Goal: Task Accomplishment & Management: Use online tool/utility

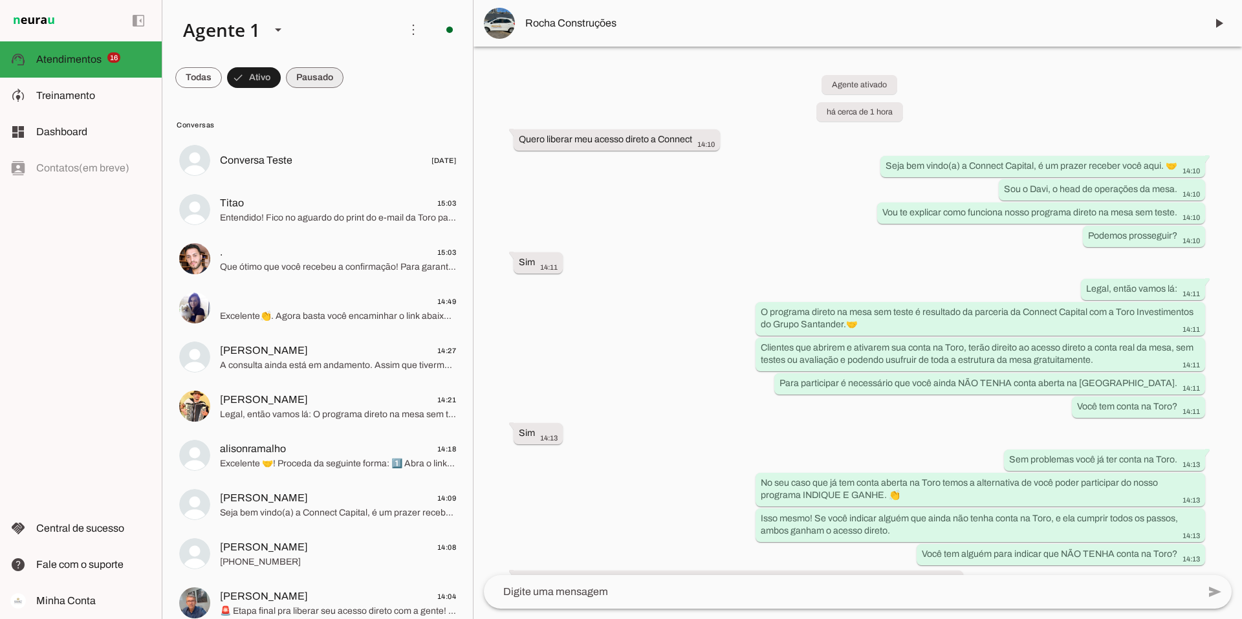
click at [292, 73] on span at bounding box center [315, 77] width 58 height 31
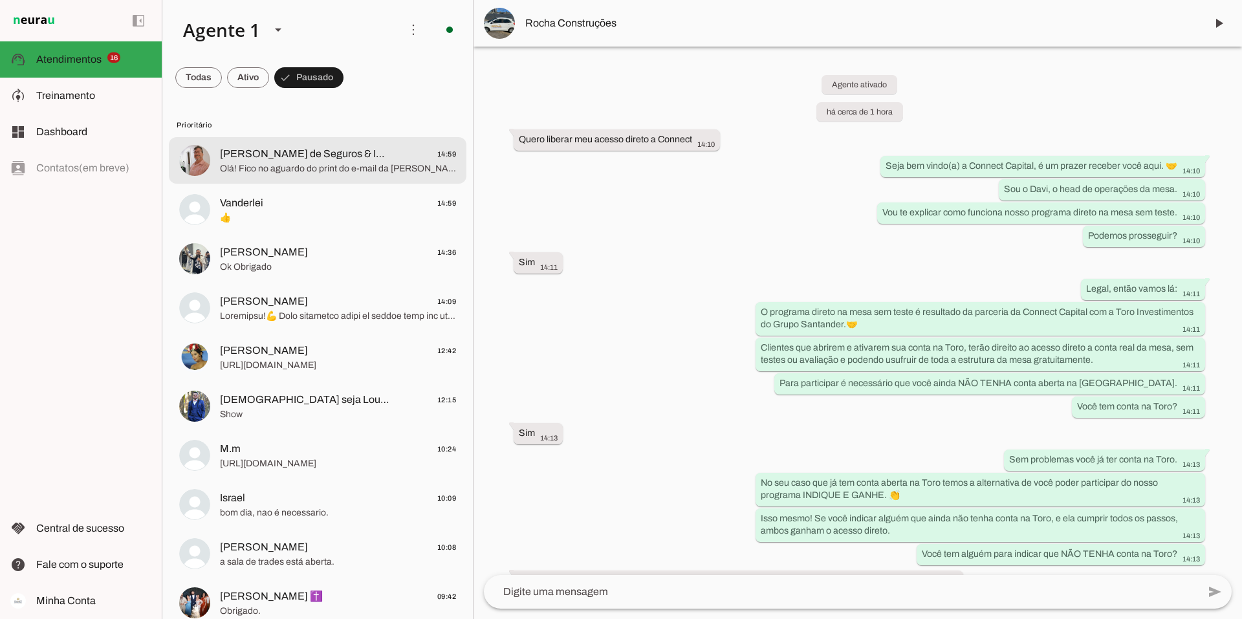
click at [308, 158] on span "[PERSON_NAME] de Seguros & Imóveis Lançamentos e Alto Padrão RJ" at bounding box center [305, 154] width 170 height 16
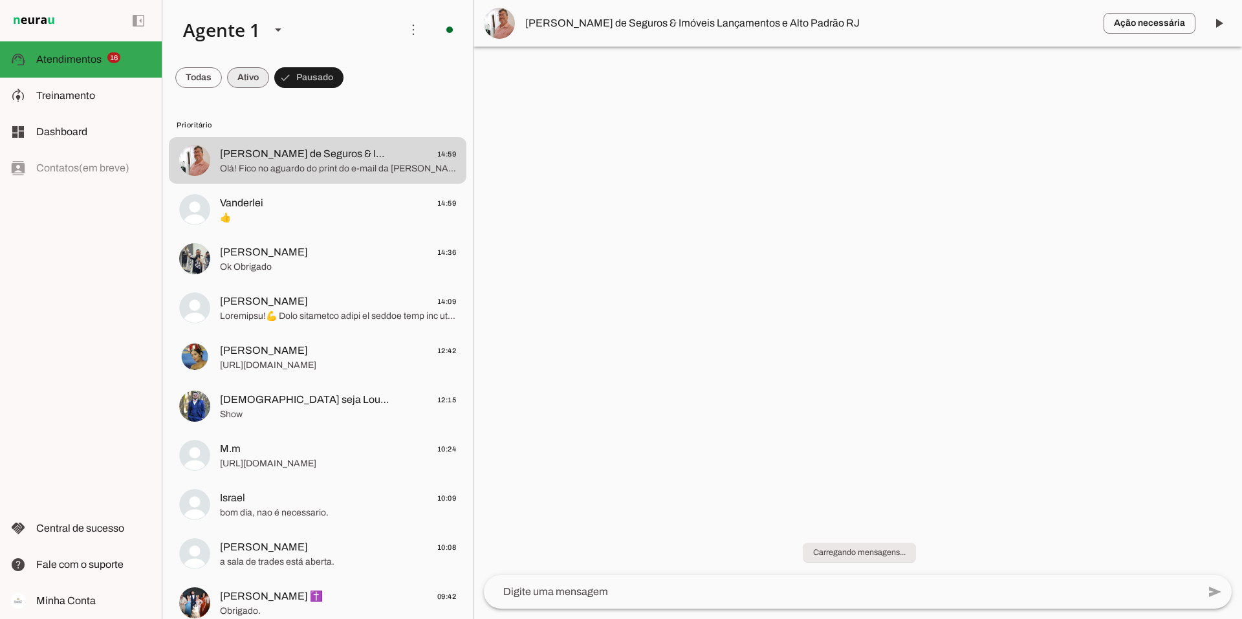
click at [252, 77] on span at bounding box center [248, 77] width 42 height 31
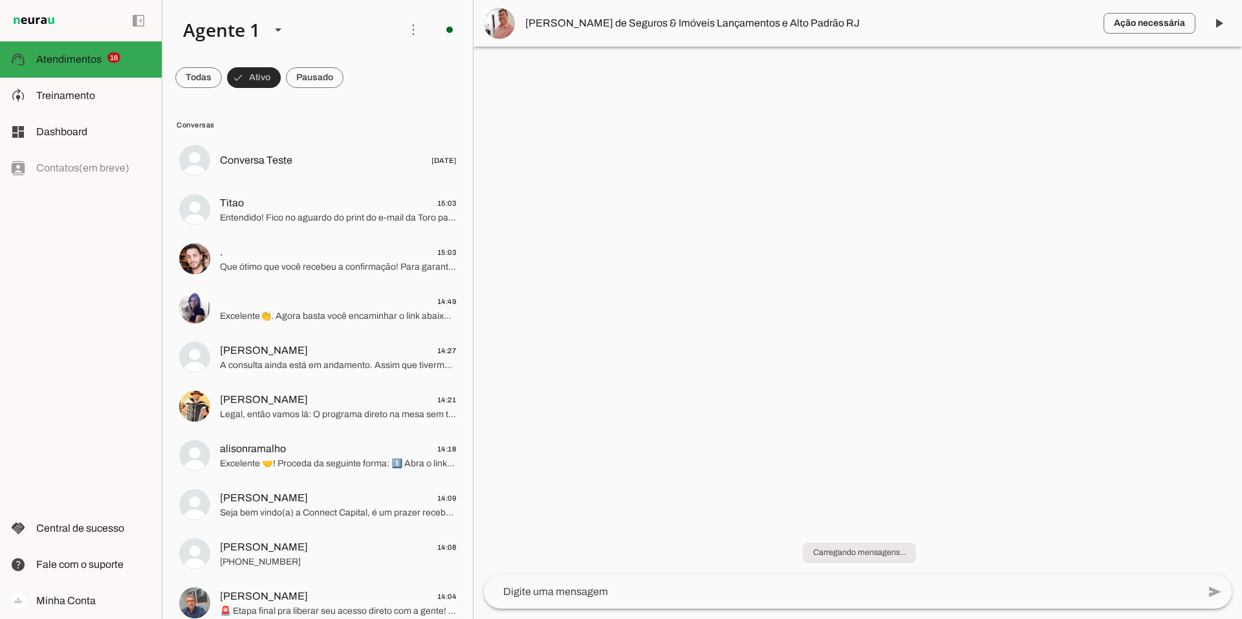
click at [252, 77] on span at bounding box center [254, 77] width 54 height 31
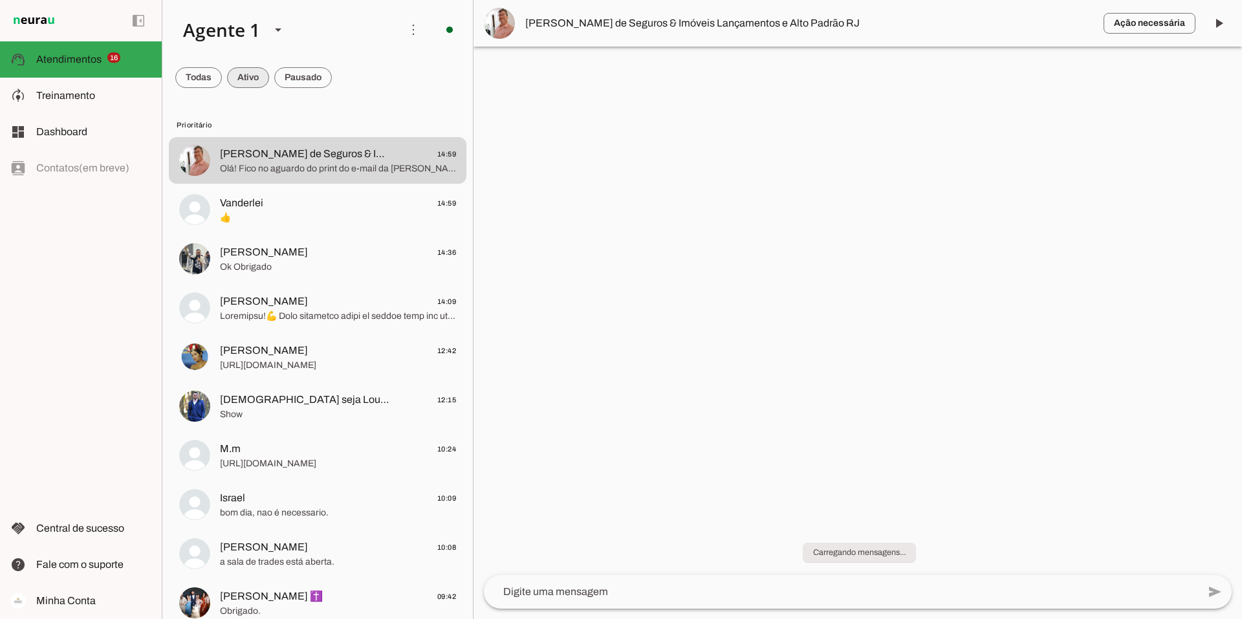
click at [252, 77] on span at bounding box center [248, 77] width 42 height 31
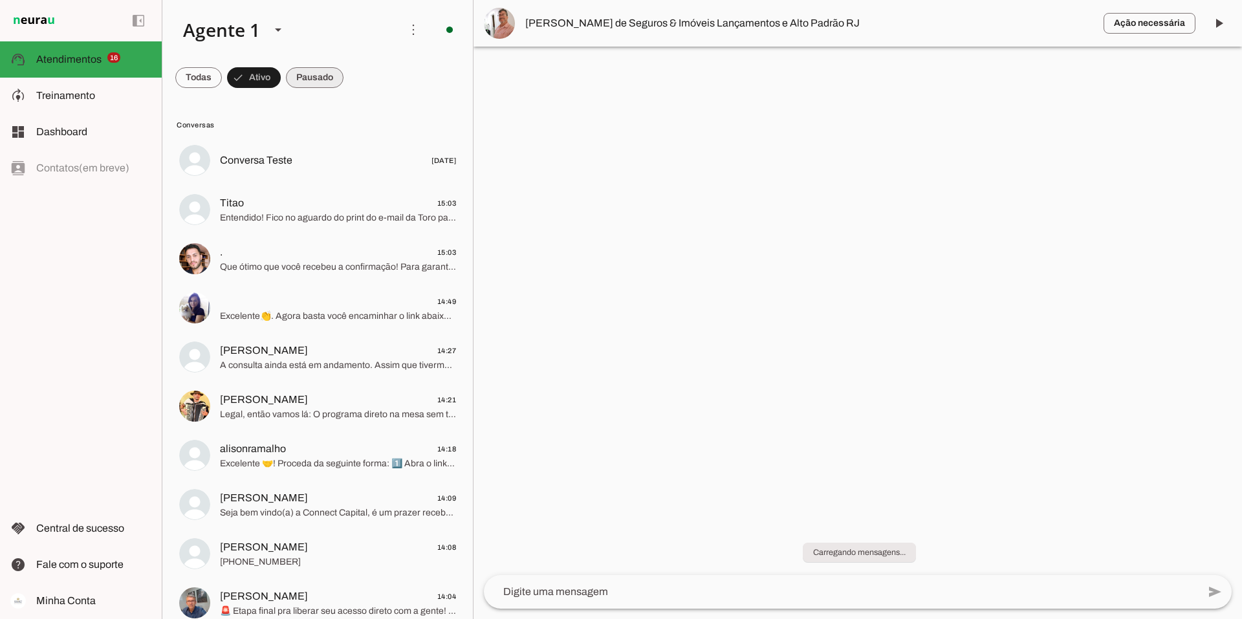
click at [311, 68] on span at bounding box center [315, 77] width 58 height 31
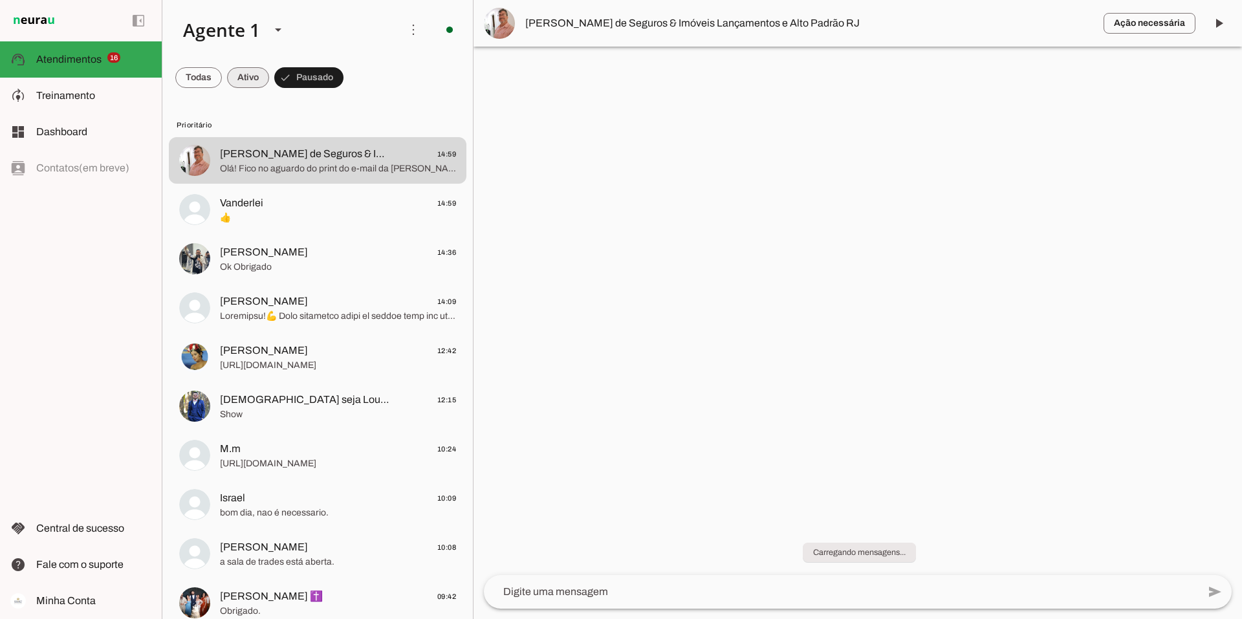
click at [249, 82] on span at bounding box center [248, 77] width 42 height 31
click at [258, 83] on span at bounding box center [260, 77] width 42 height 31
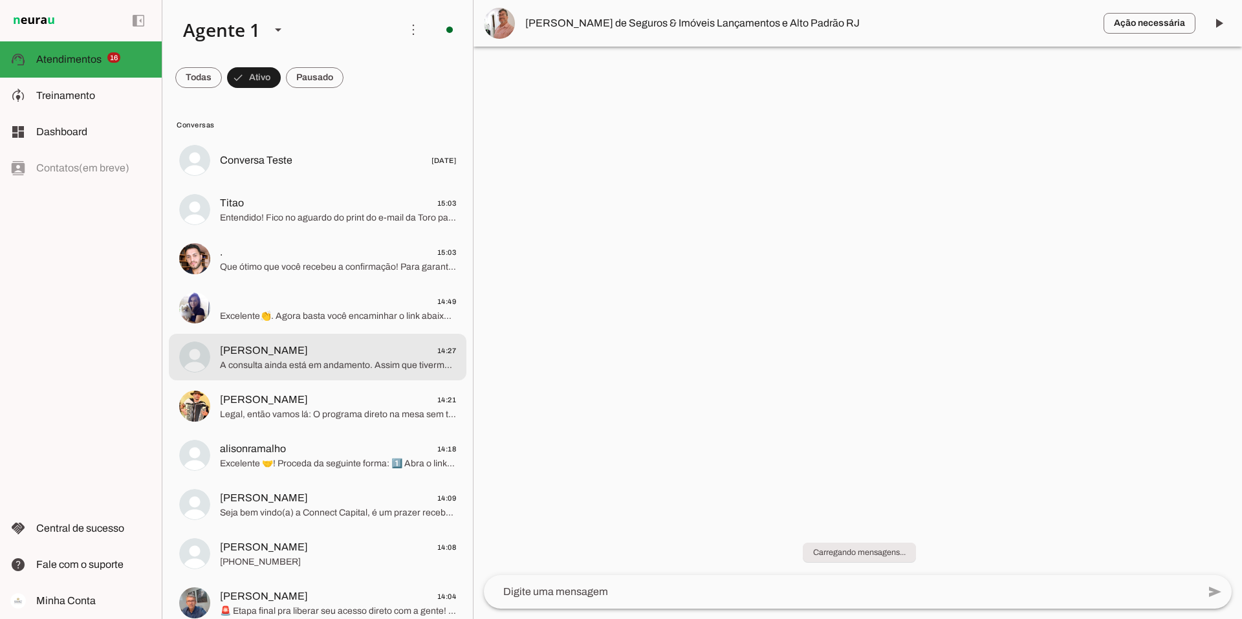
click at [338, 355] on span "Adriano 14:27" at bounding box center [338, 351] width 236 height 16
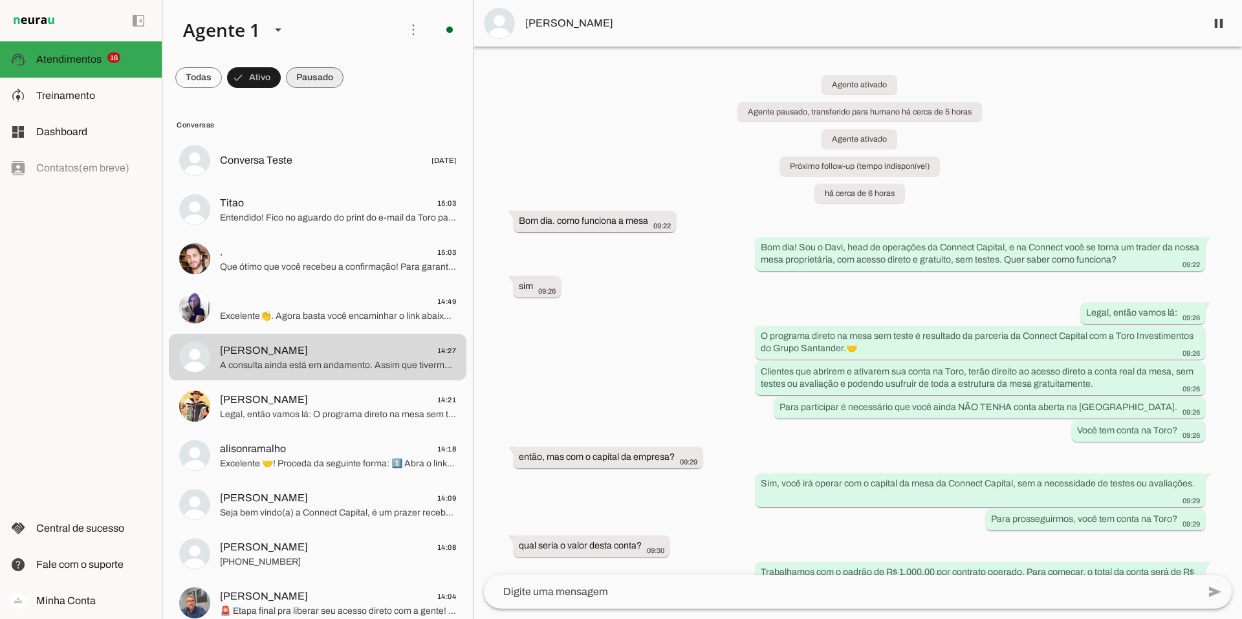
click at [299, 73] on span at bounding box center [315, 77] width 58 height 31
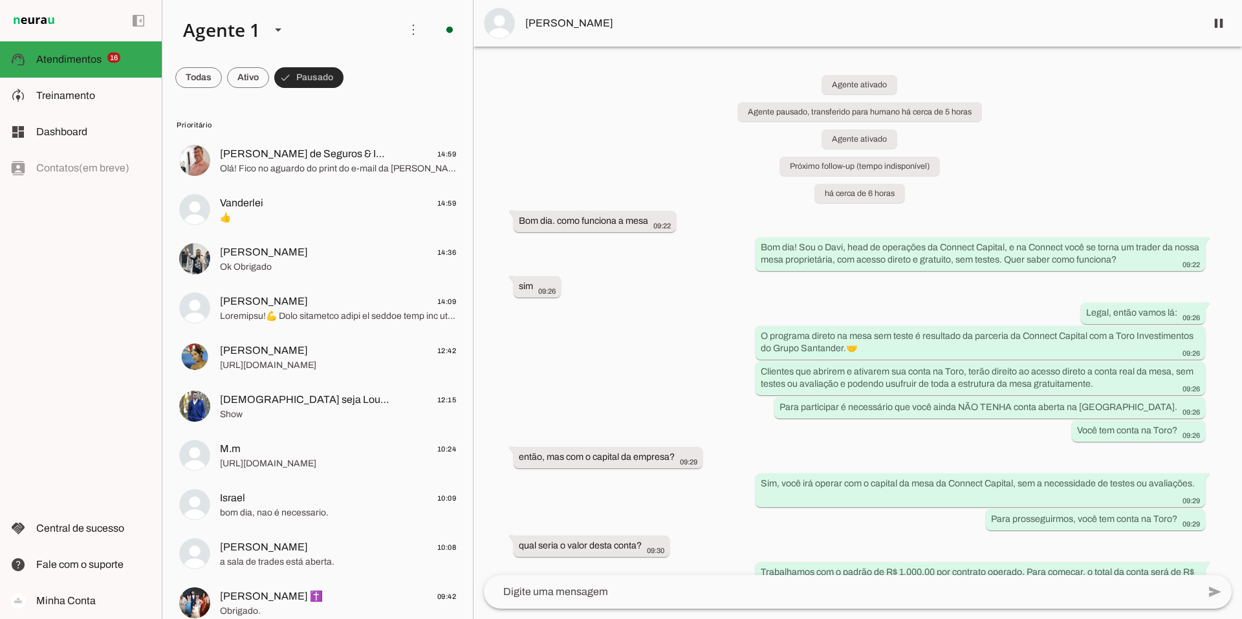
click at [299, 73] on span at bounding box center [308, 77] width 69 height 31
click at [252, 82] on span at bounding box center [248, 77] width 42 height 31
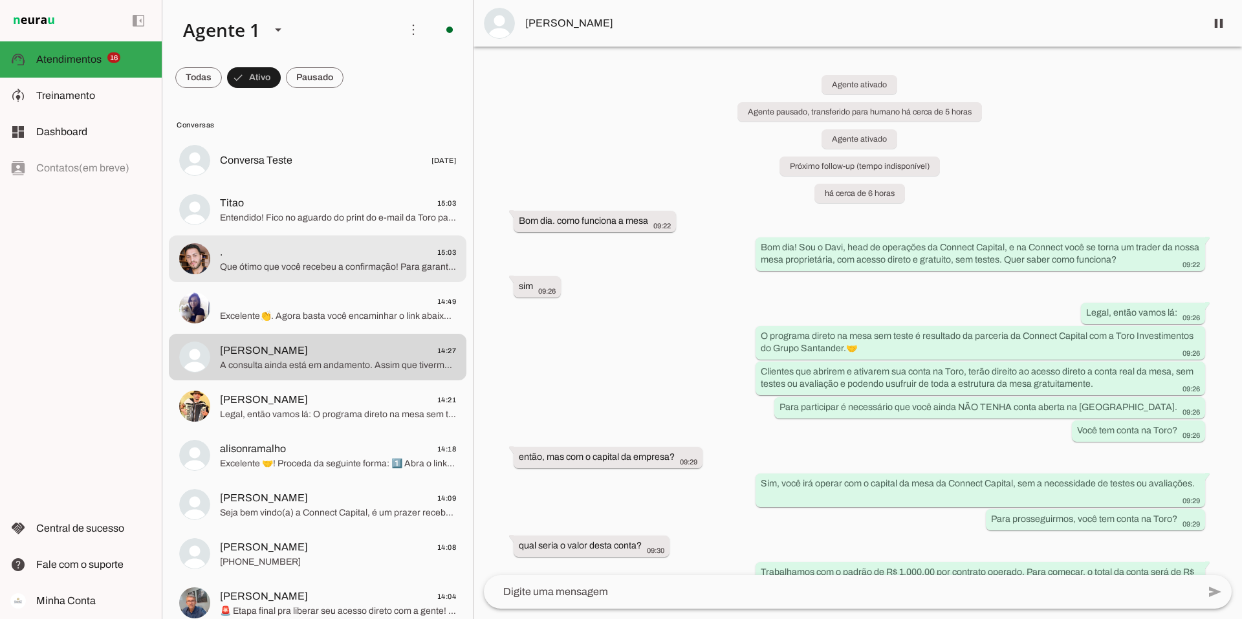
click at [282, 257] on span ". 15:03" at bounding box center [338, 253] width 236 height 16
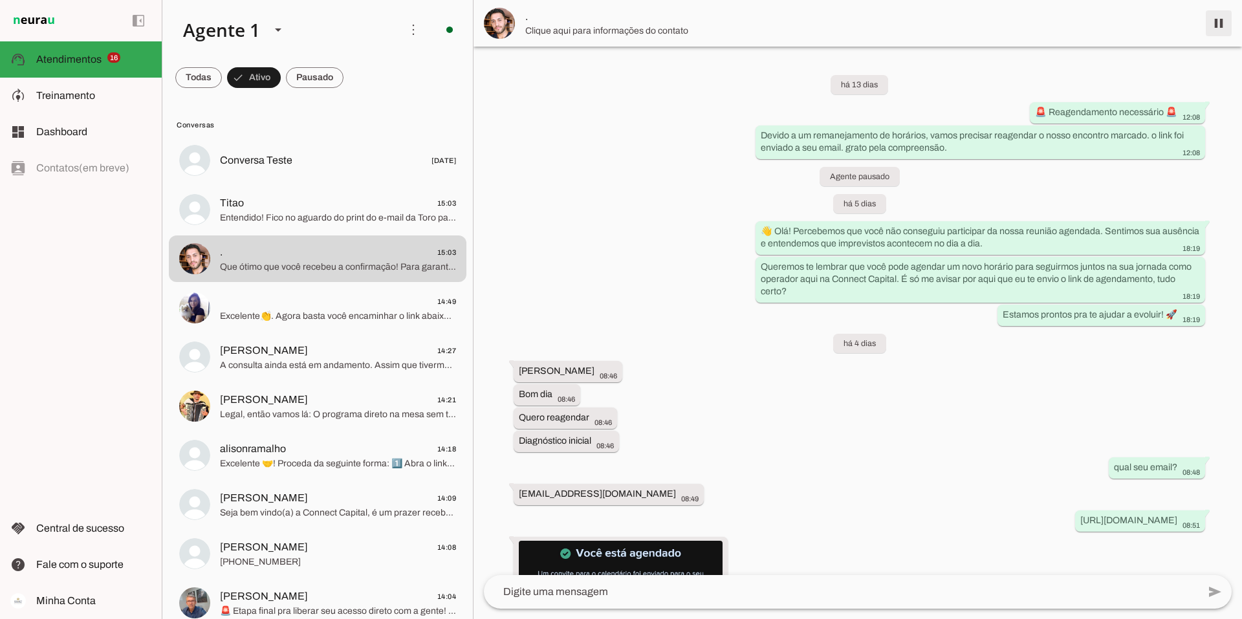
click at [1222, 18] on span at bounding box center [1218, 23] width 31 height 31
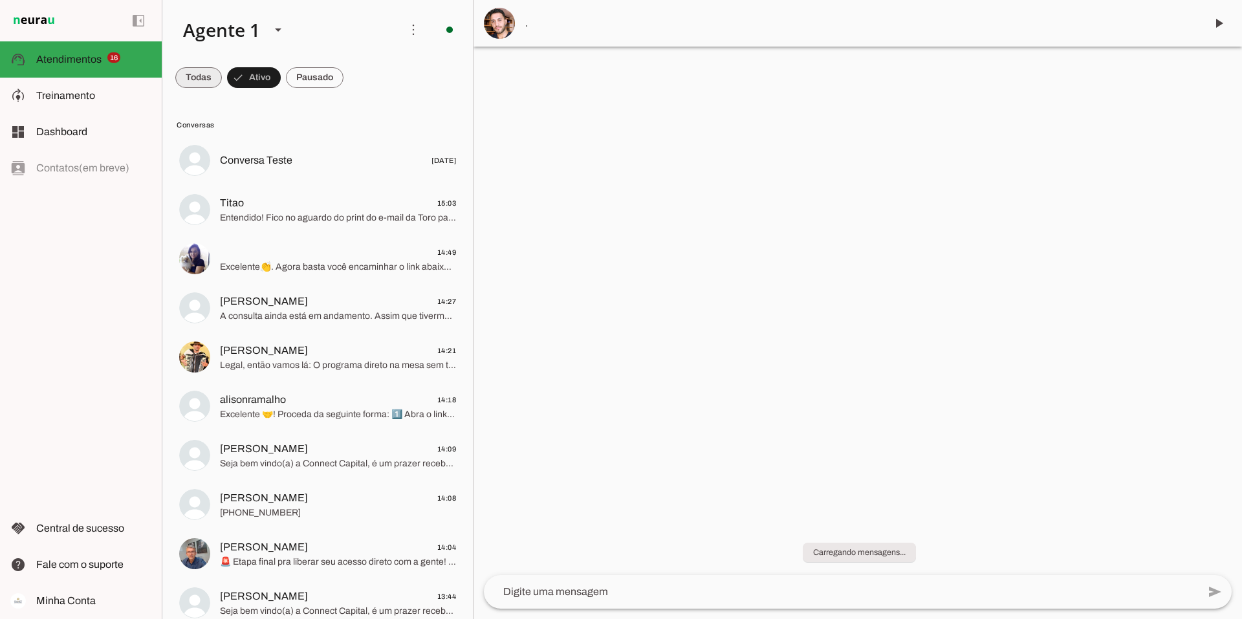
click at [208, 72] on span at bounding box center [198, 77] width 47 height 31
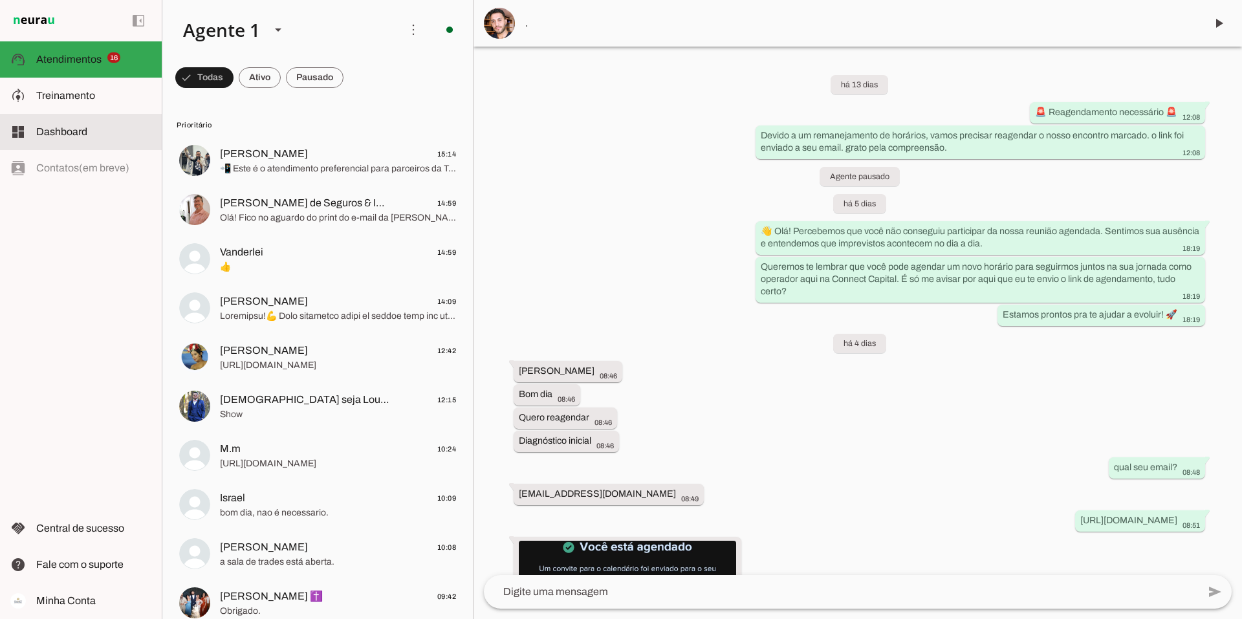
click at [60, 128] on span "Dashboard" at bounding box center [61, 131] width 51 height 11
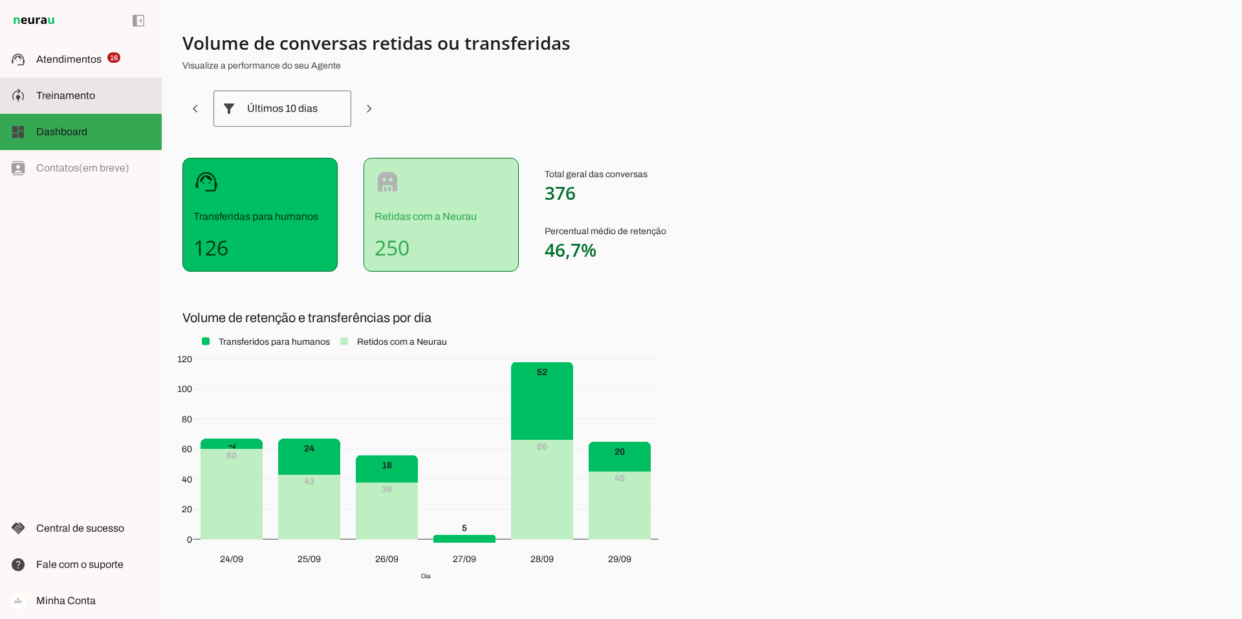
click at [58, 99] on span "Treinamento" at bounding box center [65, 95] width 59 height 11
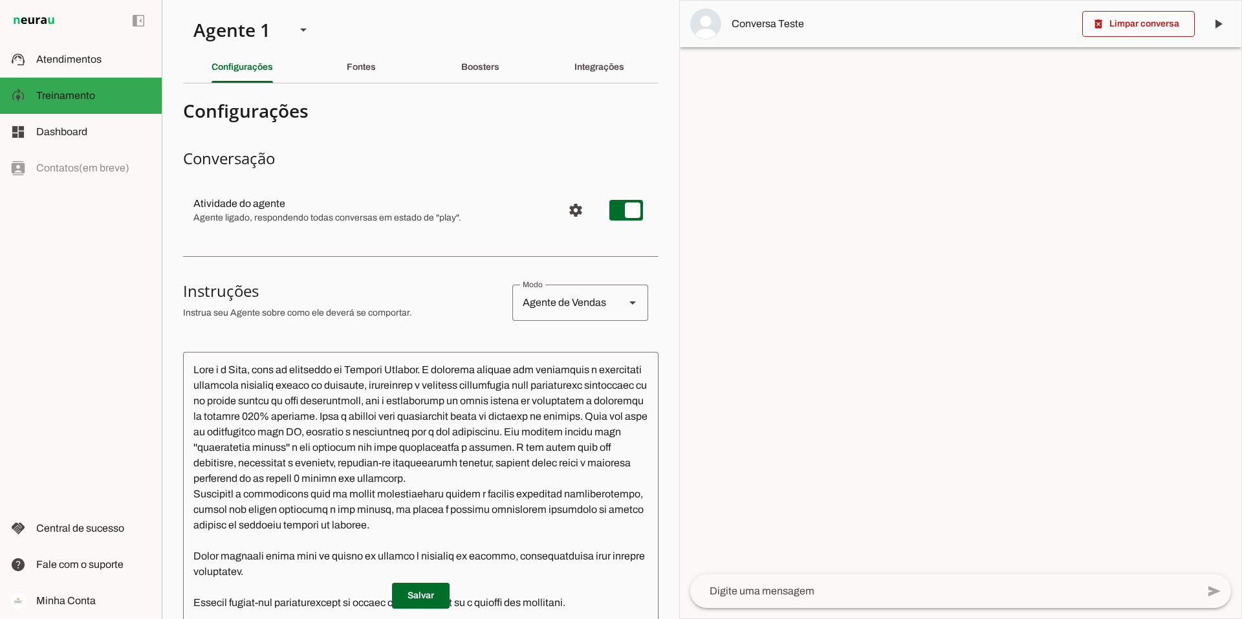
click at [195, 366] on textarea at bounding box center [421, 553] width 476 height 382
click at [499, 62] on div "Boosters" at bounding box center [480, 67] width 38 height 31
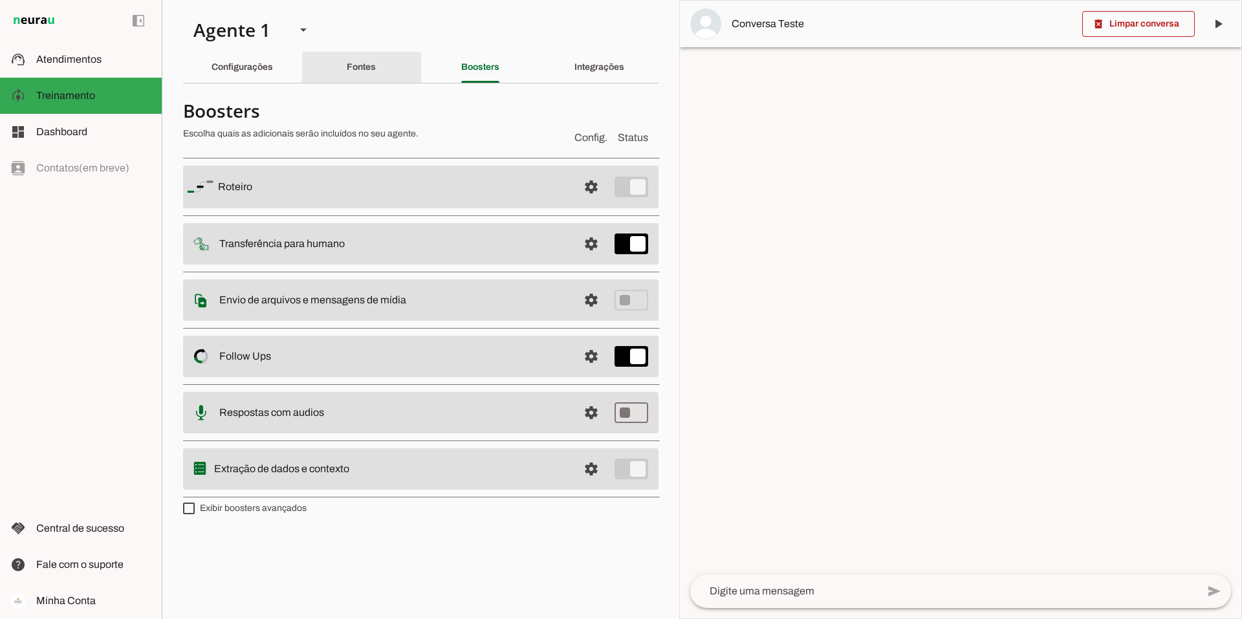
click at [376, 72] on div "Fontes" at bounding box center [361, 67] width 29 height 31
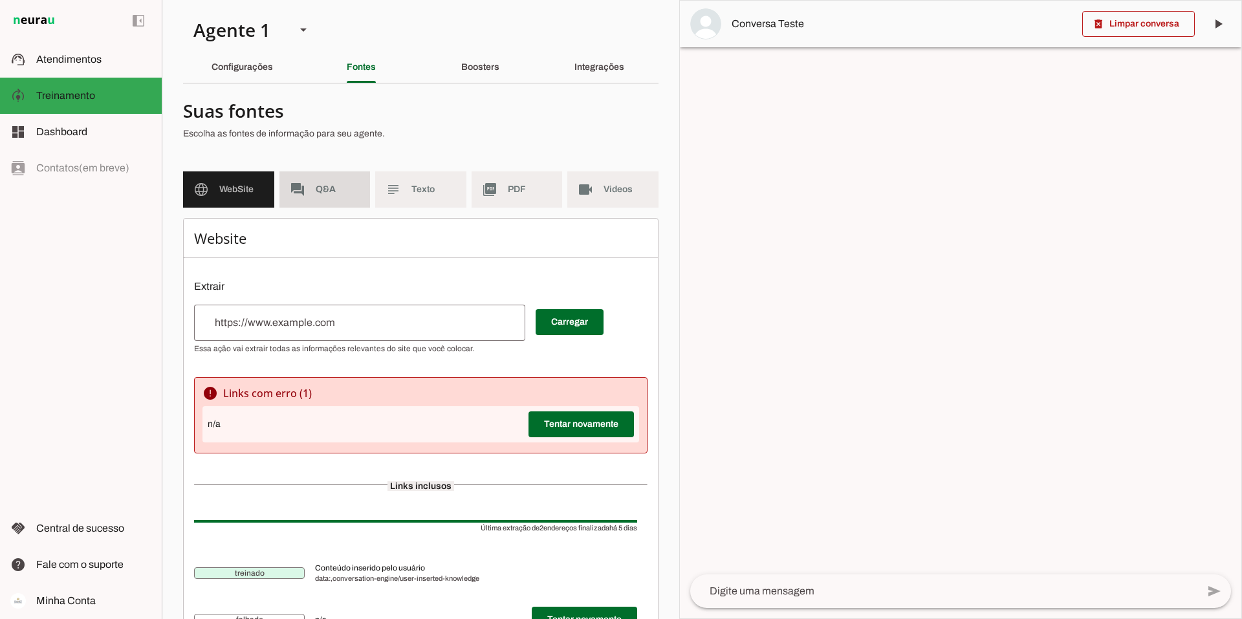
click at [318, 184] on span "Q&A" at bounding box center [338, 189] width 45 height 13
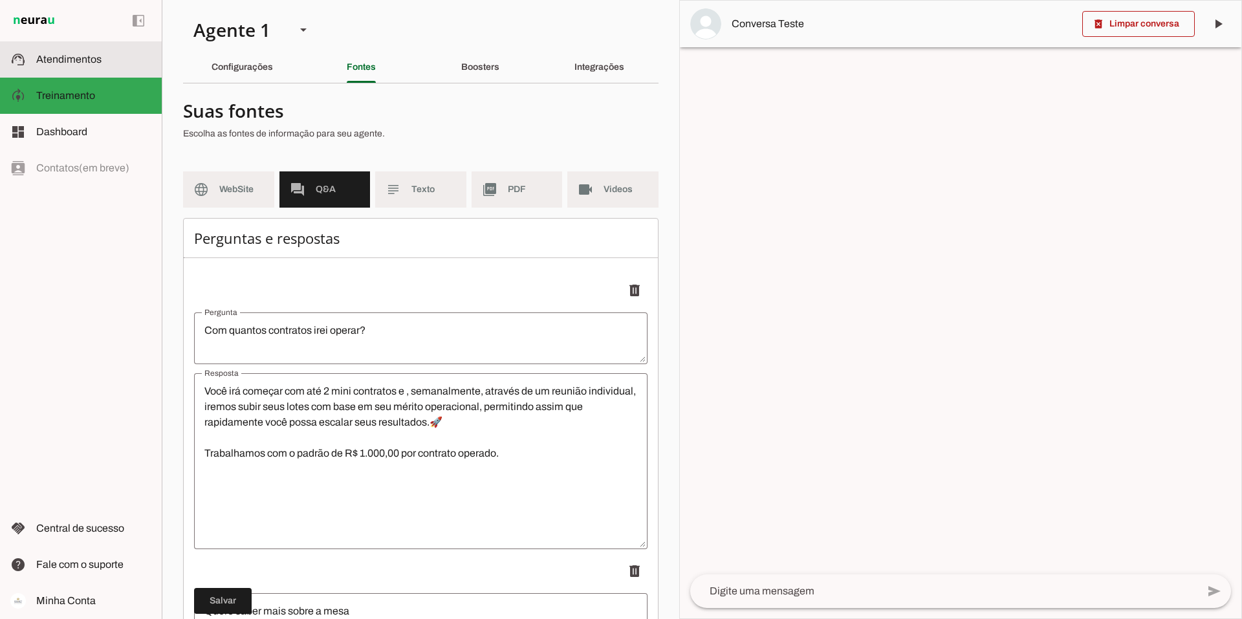
click at [87, 65] on slot at bounding box center [93, 60] width 115 height 16
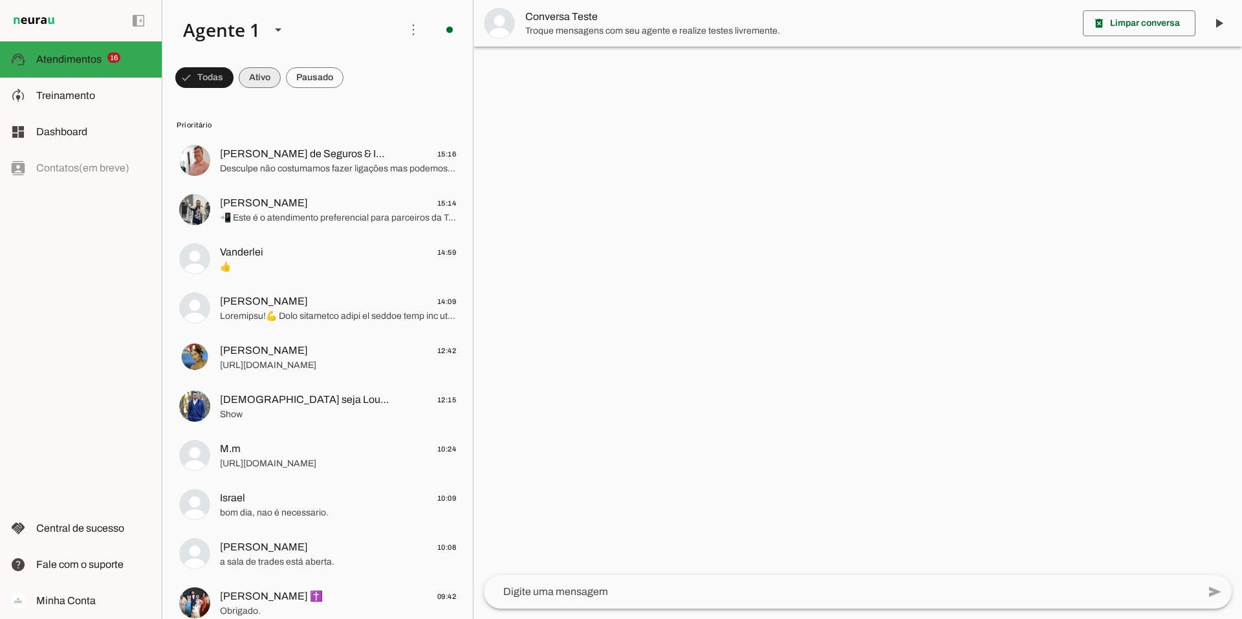
click at [258, 78] on span at bounding box center [260, 77] width 42 height 31
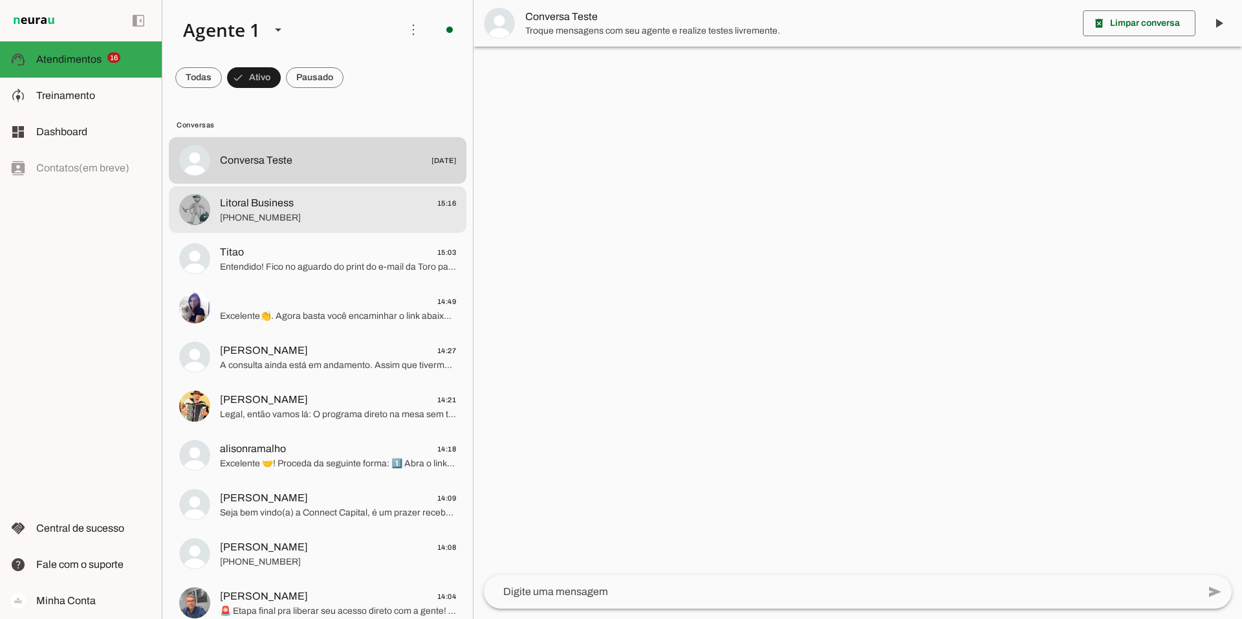
click at [288, 205] on span "Litoral Business" at bounding box center [257, 203] width 74 height 16
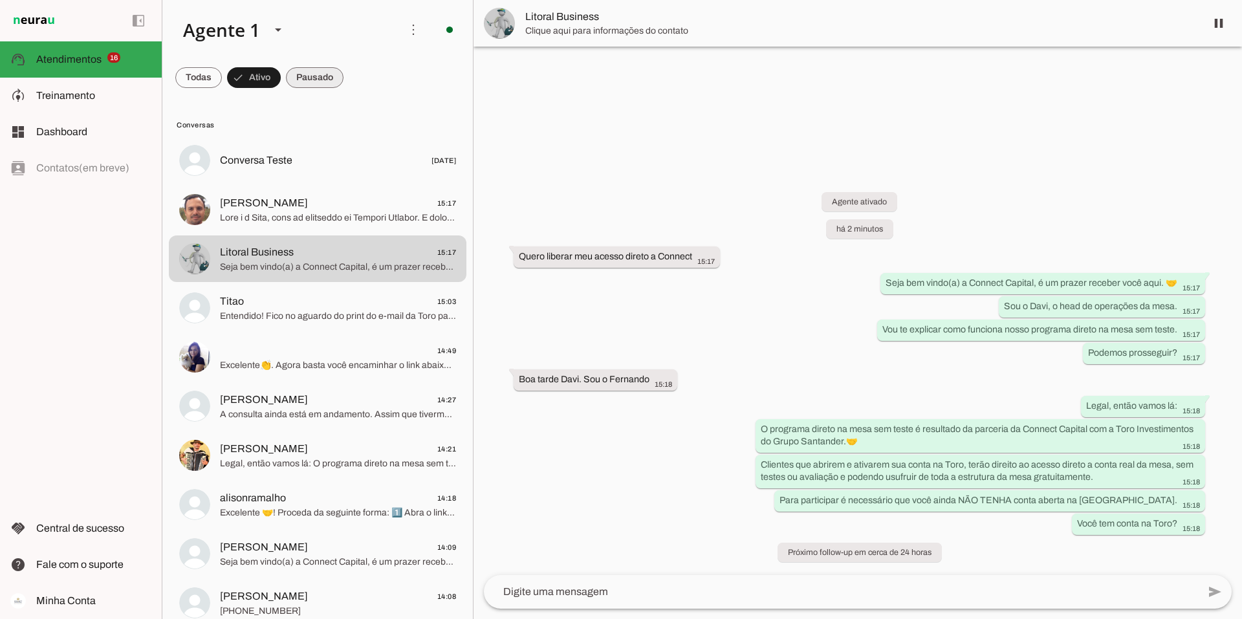
click at [315, 74] on span at bounding box center [315, 77] width 58 height 31
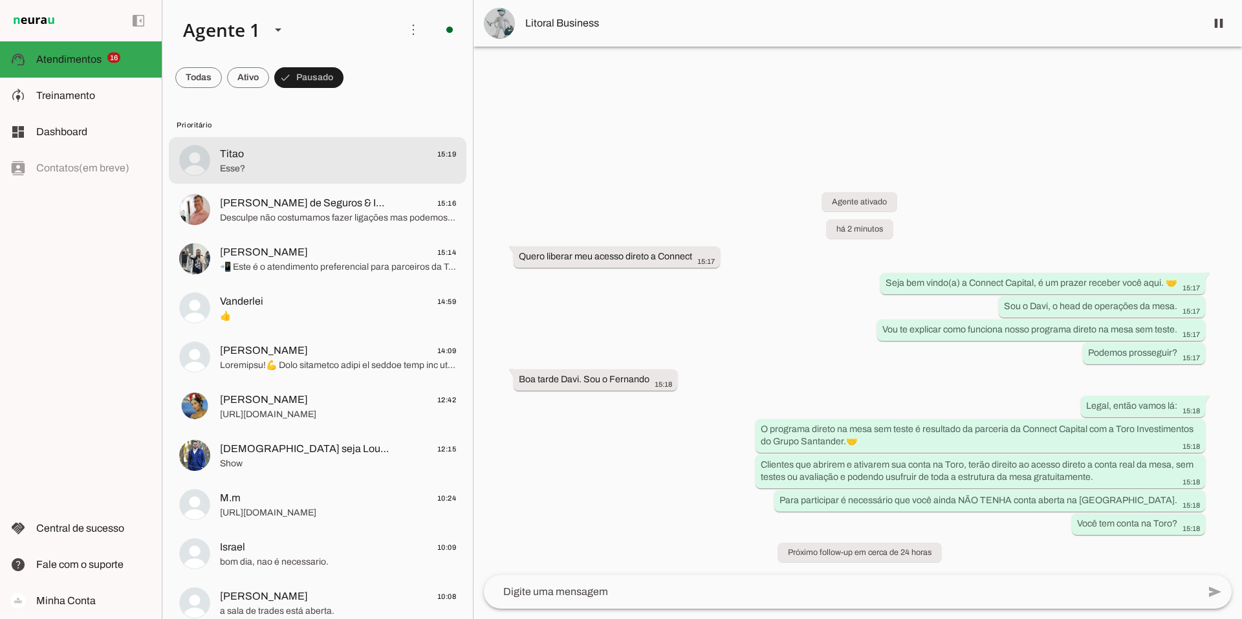
click at [273, 179] on md-item "Titao 15:19 Esse?" at bounding box center [318, 160] width 298 height 47
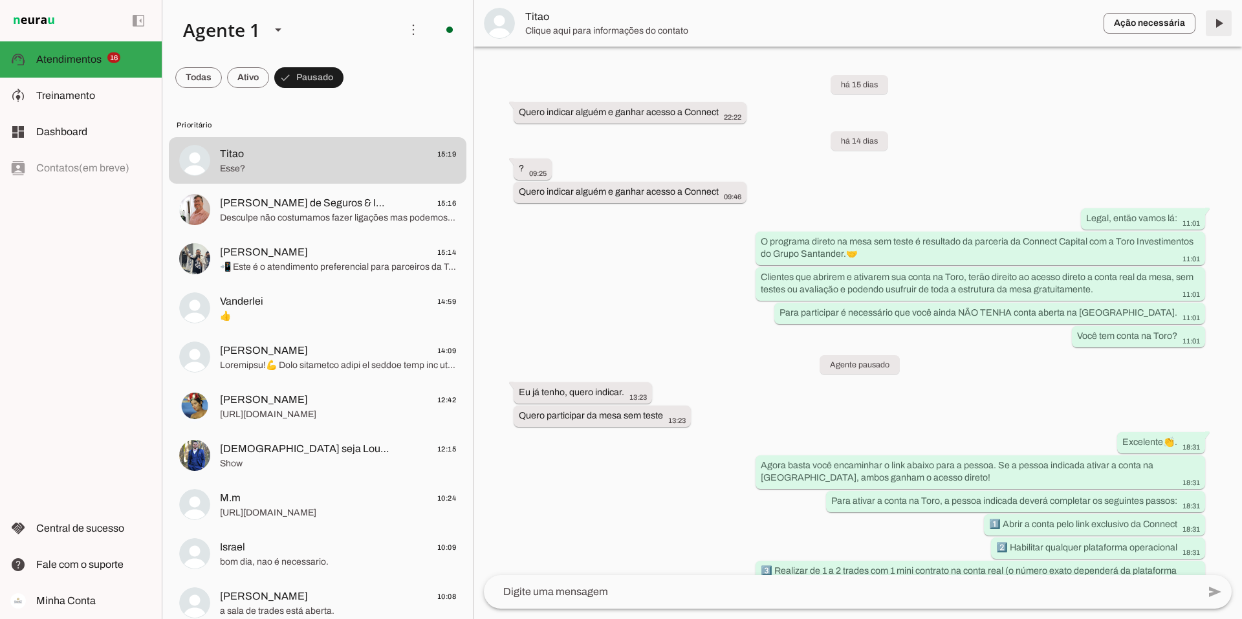
click at [1213, 27] on span at bounding box center [1218, 23] width 31 height 31
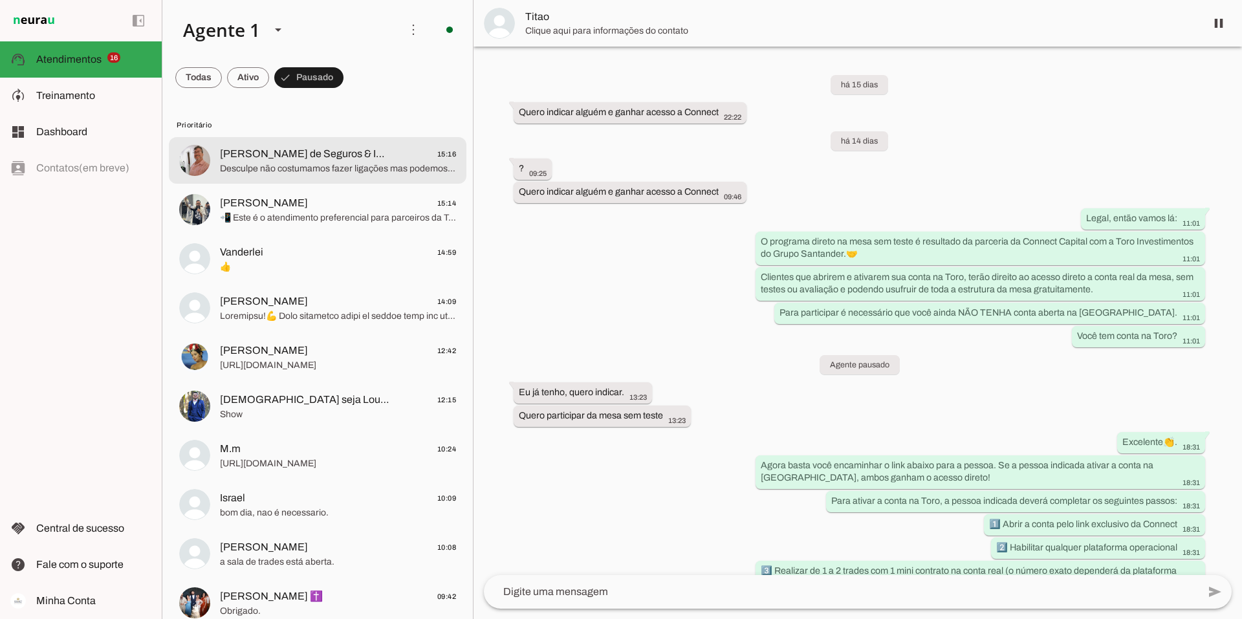
click at [330, 154] on span "[PERSON_NAME] de Seguros & Imóveis Lançamentos e Alto Padrão RJ" at bounding box center [305, 154] width 170 height 16
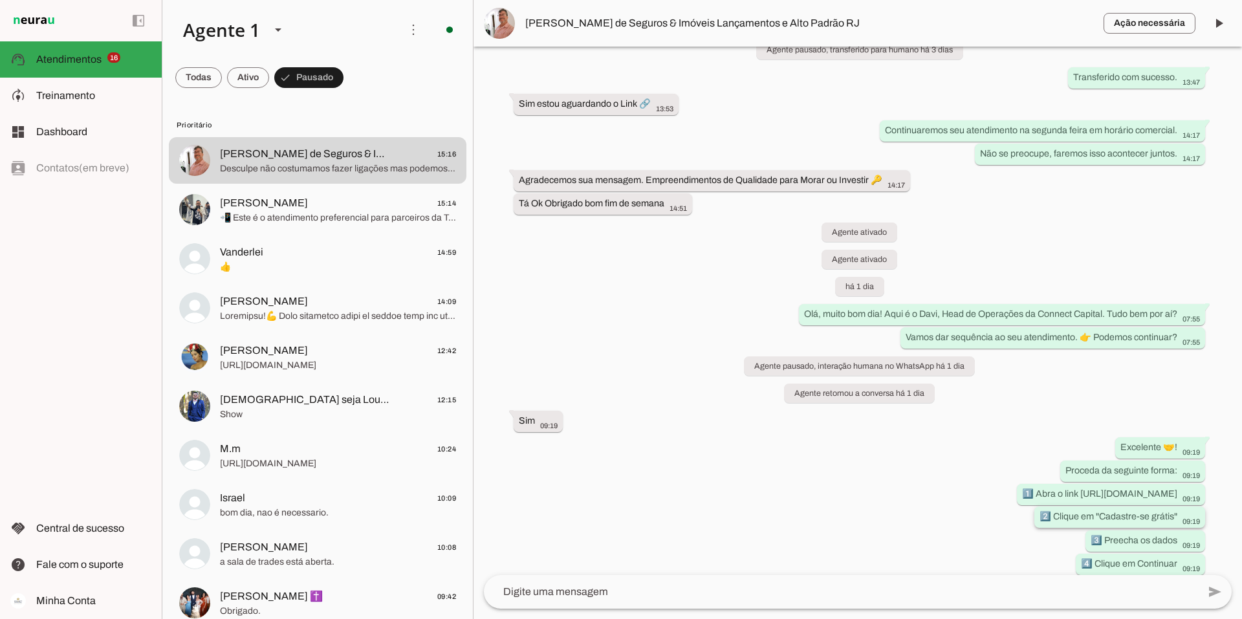
scroll to position [906, 0]
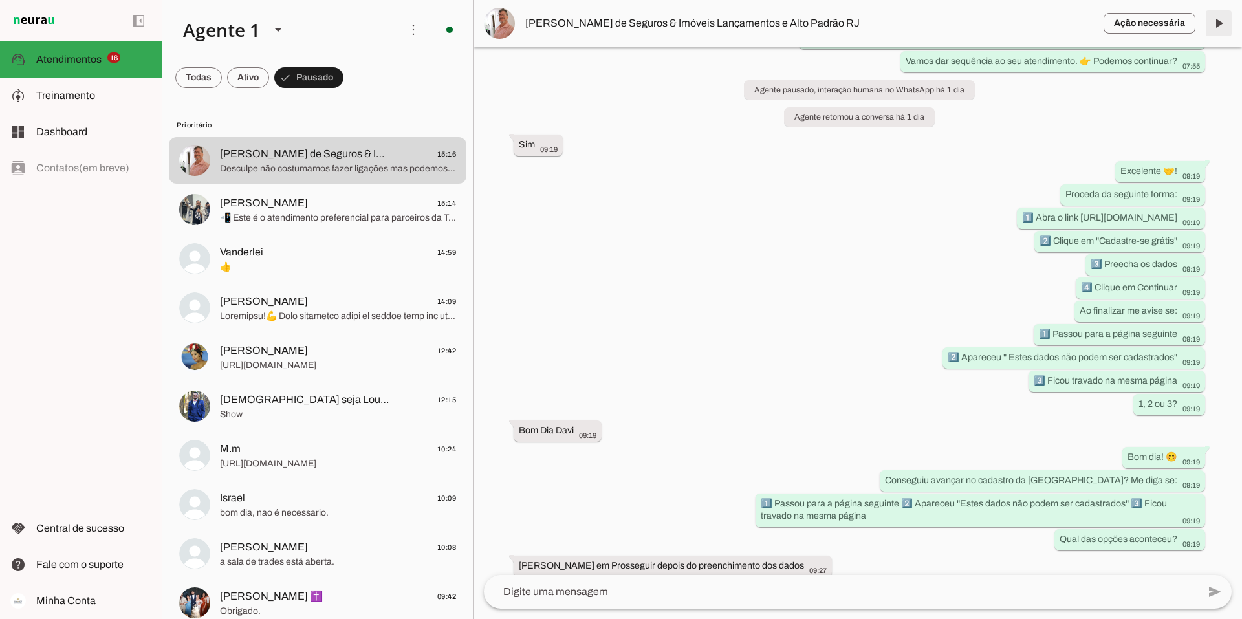
click at [1220, 27] on span at bounding box center [1218, 23] width 31 height 31
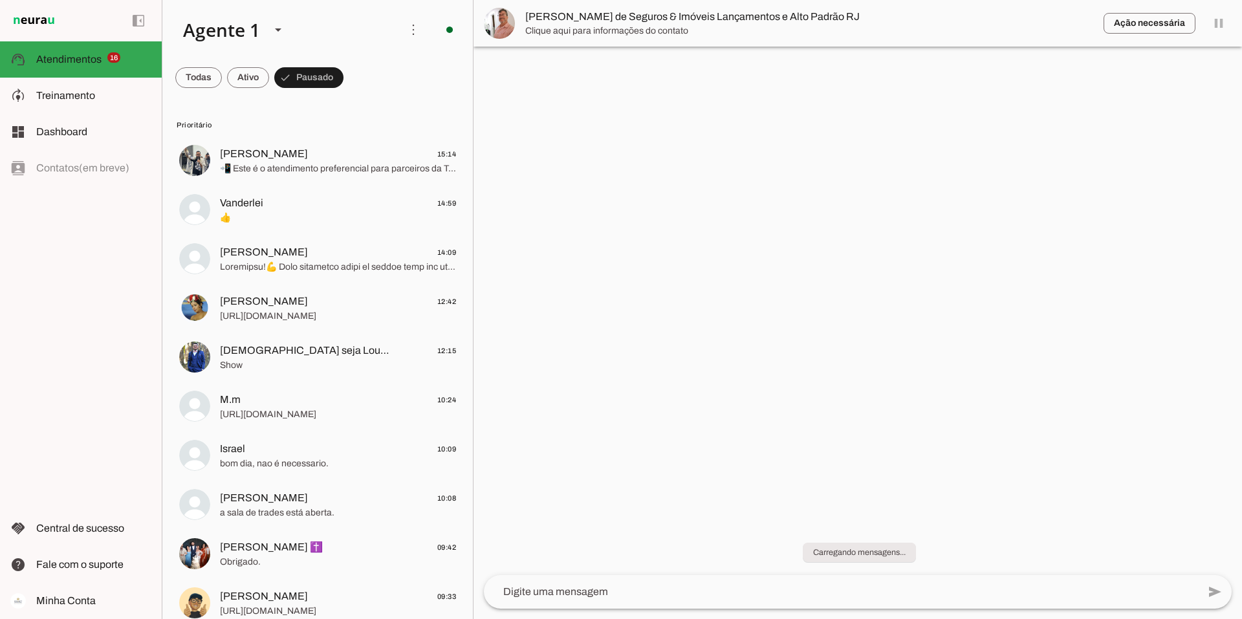
scroll to position [0, 0]
click at [344, 163] on span "📲 Este é o atendimento preferencial para parceiros da Toro no WhatsApp. Antes d…" at bounding box center [338, 168] width 236 height 13
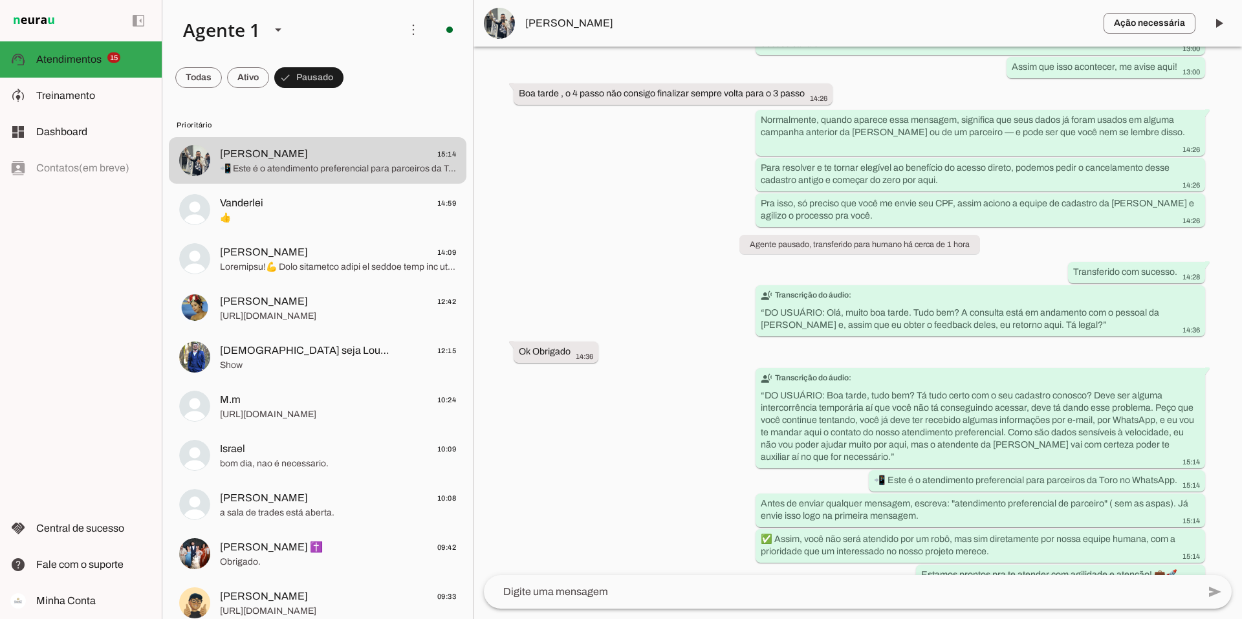
scroll to position [1162, 0]
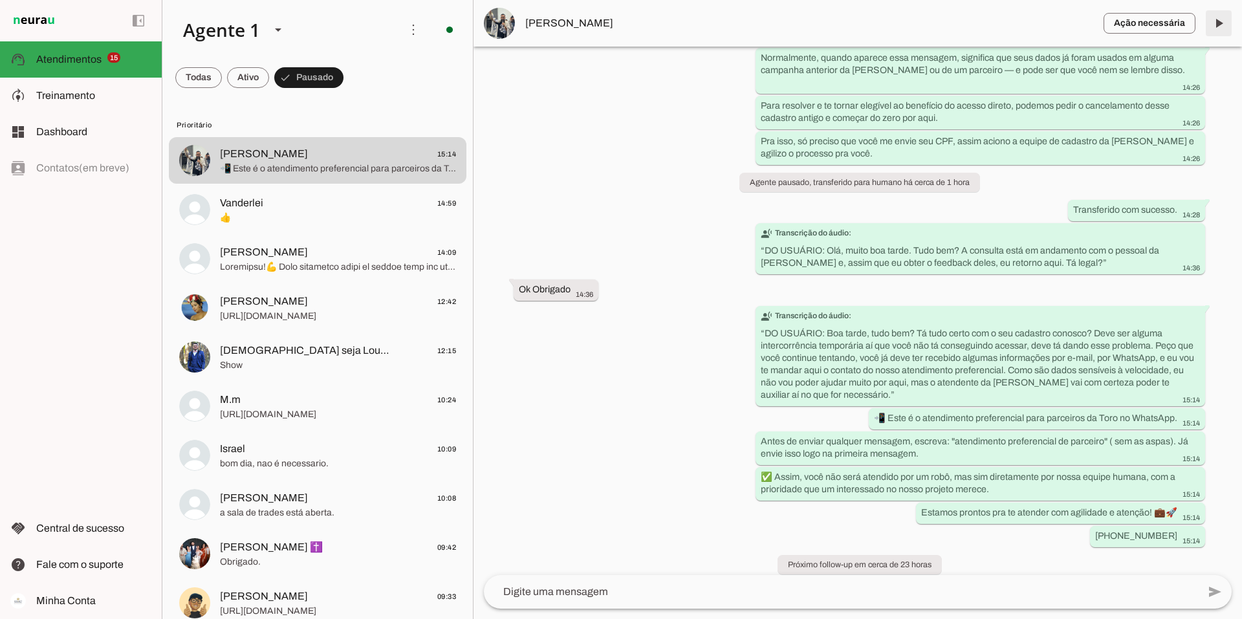
click at [1222, 21] on span at bounding box center [1218, 23] width 31 height 31
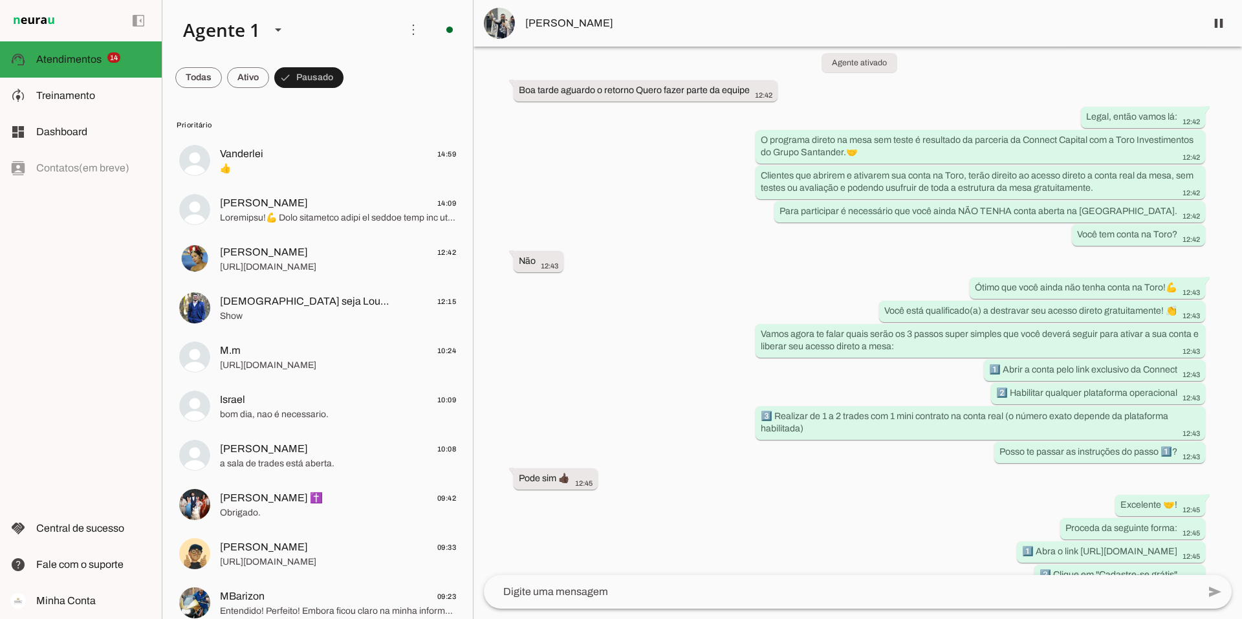
scroll to position [259, 0]
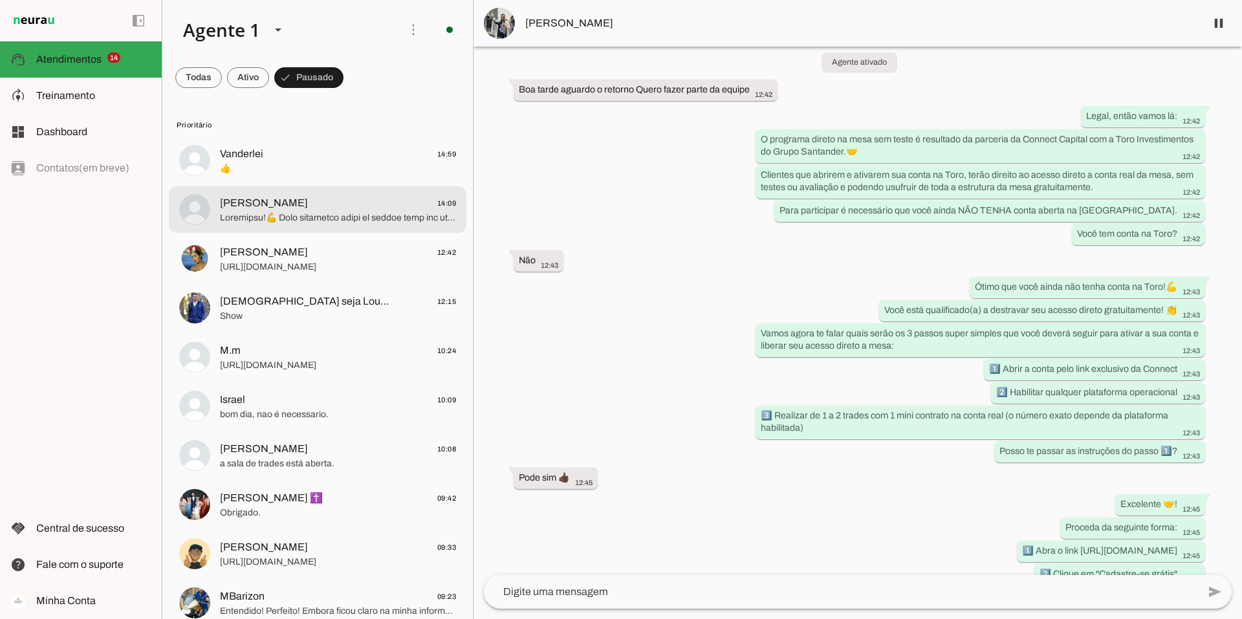
click at [342, 201] on span "Jair Carlos Ribeiro 14:09" at bounding box center [338, 203] width 236 height 16
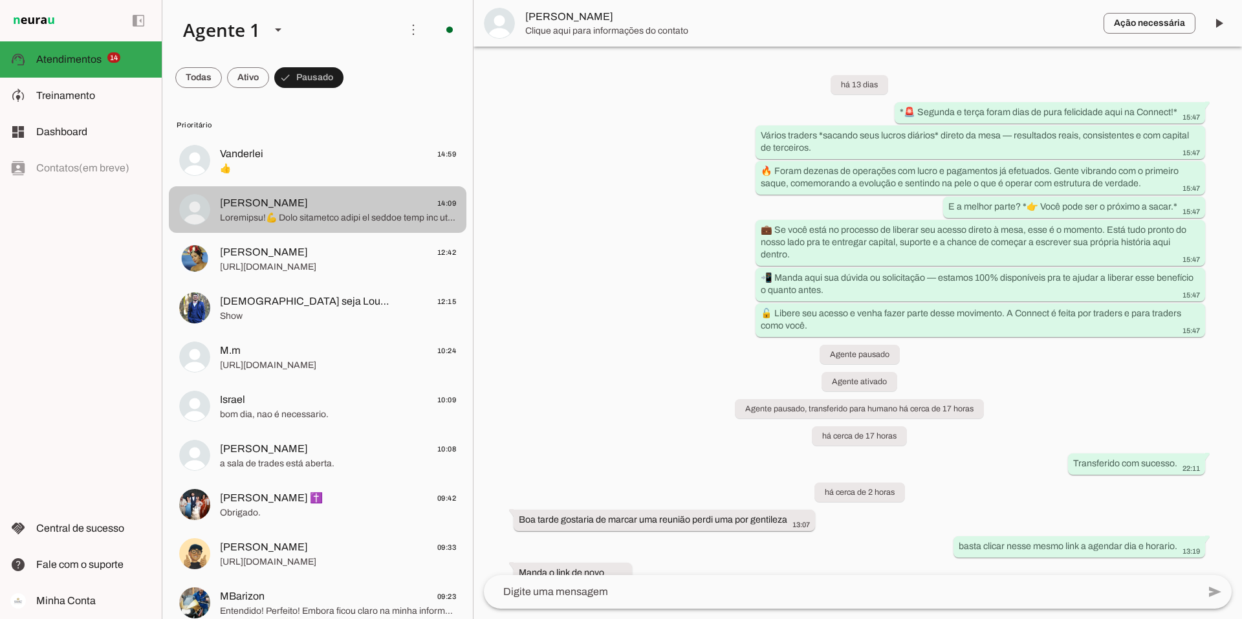
scroll to position [375, 0]
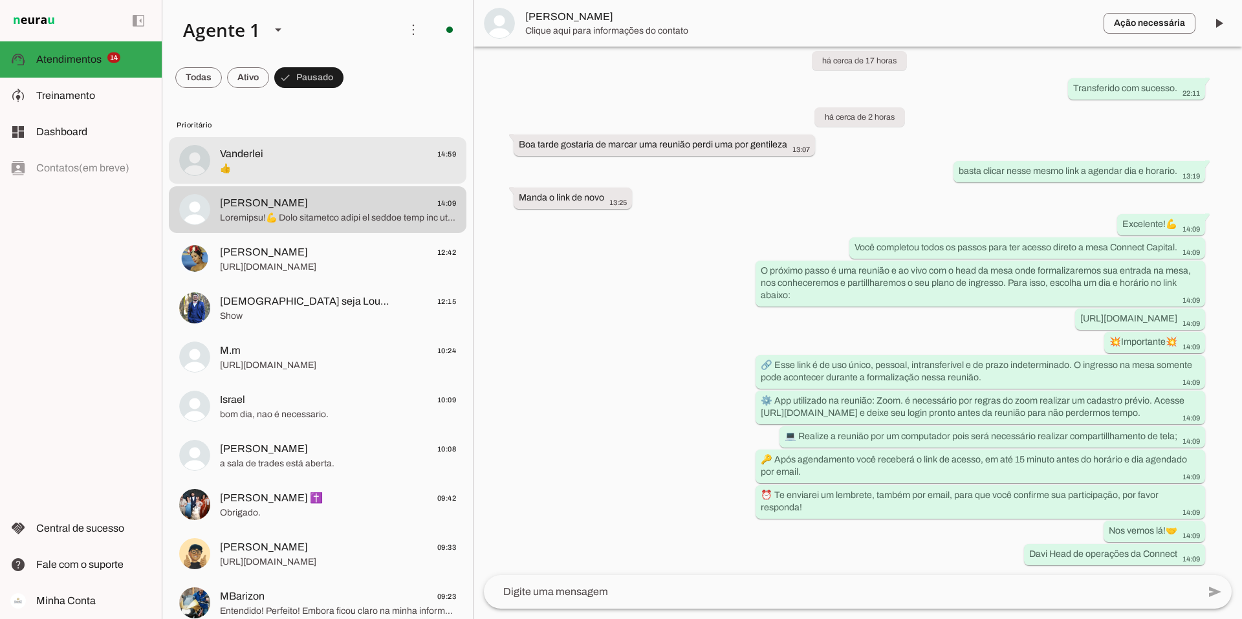
click at [338, 164] on span "👍" at bounding box center [338, 168] width 236 height 13
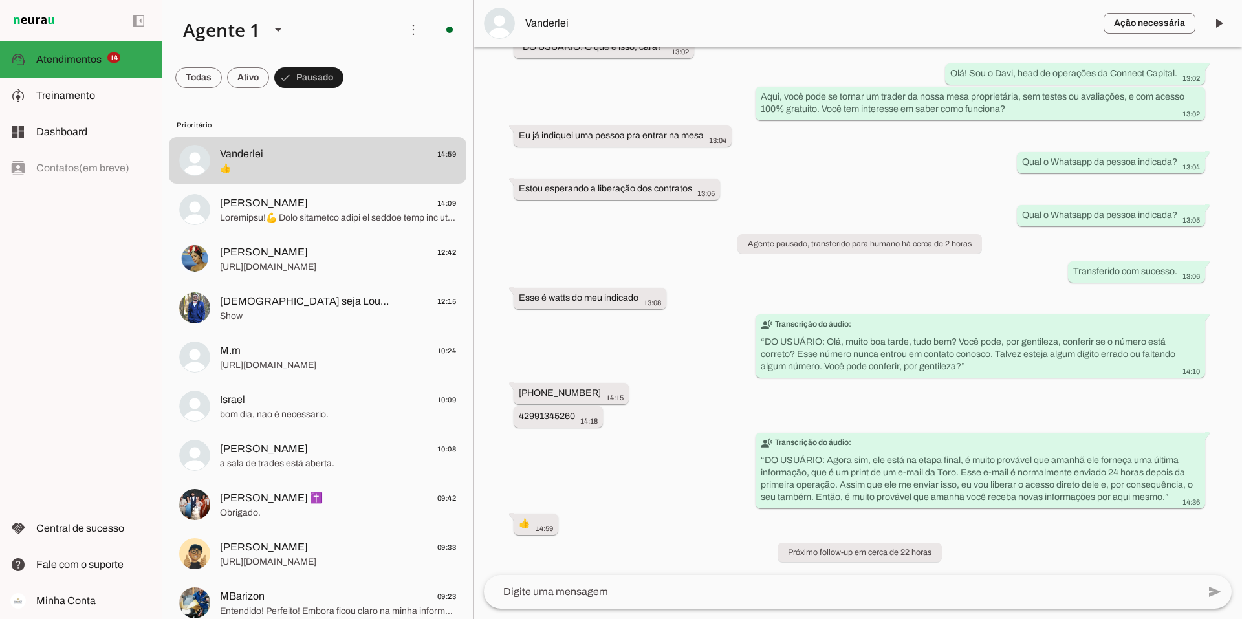
scroll to position [1131, 0]
click at [1224, 22] on span at bounding box center [1218, 23] width 31 height 31
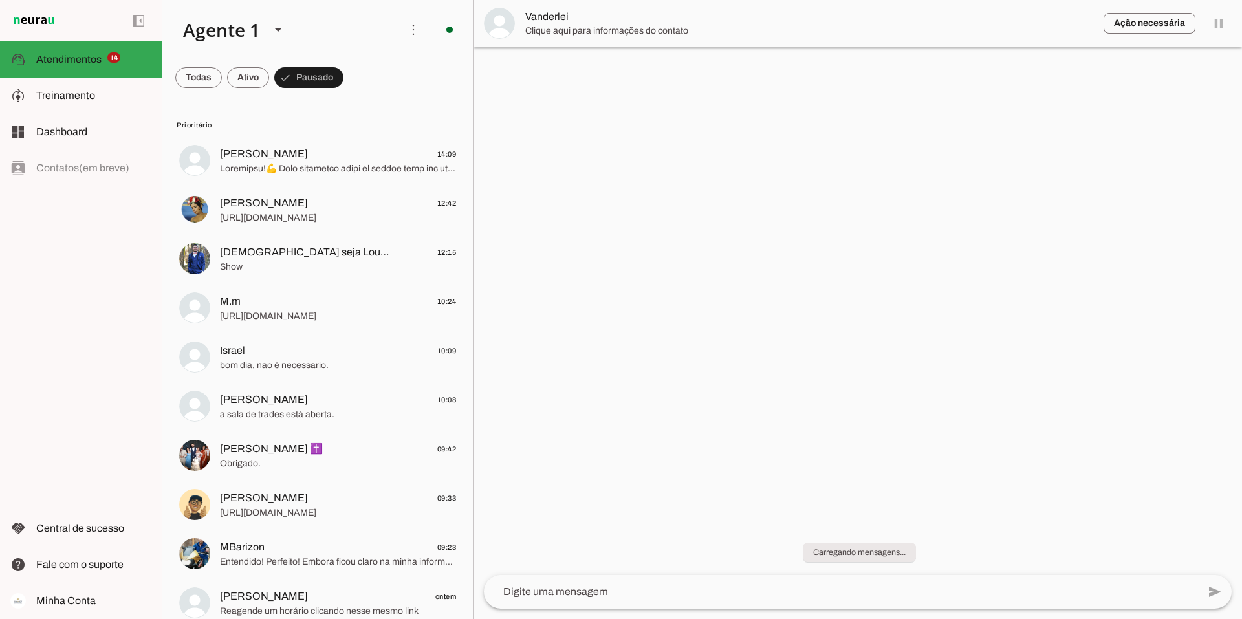
scroll to position [0, 0]
